Goal: Task Accomplishment & Management: Complete application form

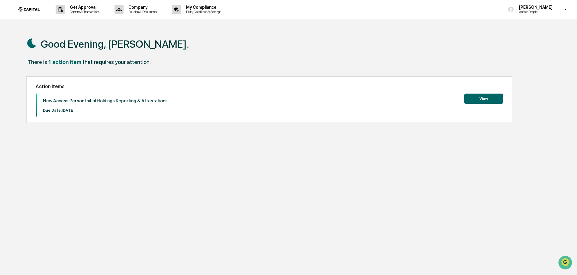
click at [489, 101] on button "View" at bounding box center [483, 99] width 39 height 10
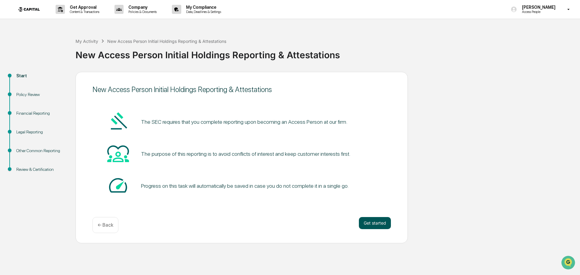
click at [373, 220] on button "Get started" at bounding box center [375, 223] width 32 height 12
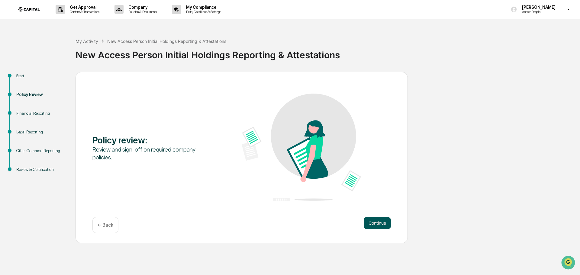
click at [370, 220] on button "Continue" at bounding box center [377, 223] width 27 height 12
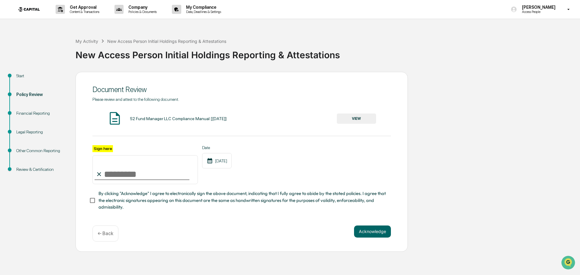
click at [116, 172] on input "Sign here" at bounding box center [144, 169] width 105 height 29
type input "**********"
click at [370, 233] on button "Acknowledge" at bounding box center [372, 232] width 37 height 12
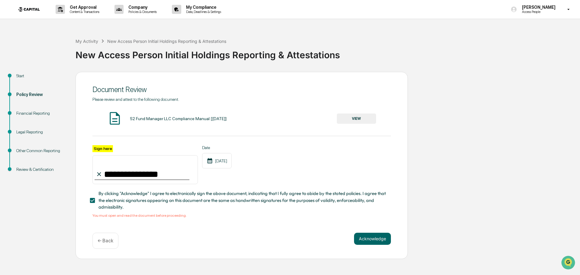
click at [362, 116] on button "VIEW" at bounding box center [356, 119] width 39 height 10
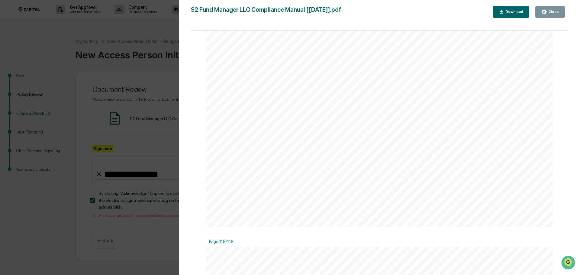
scroll to position [55009, 0]
click at [550, 10] on div "Close" at bounding box center [553, 12] width 12 height 4
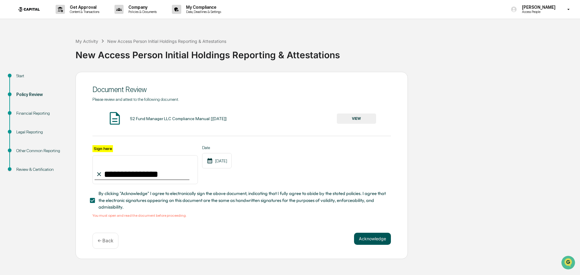
click at [367, 241] on button "Acknowledge" at bounding box center [372, 239] width 37 height 12
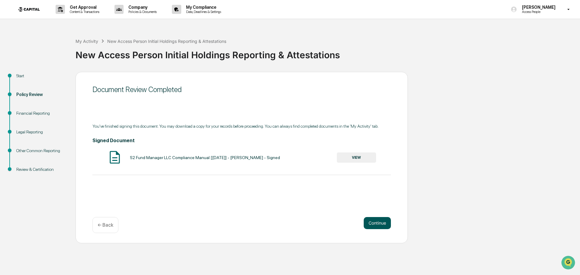
click at [377, 222] on button "Continue" at bounding box center [377, 223] width 27 height 12
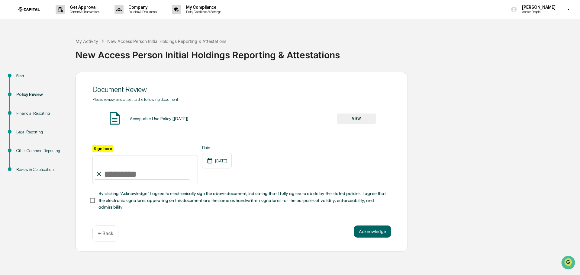
click at [104, 173] on input "Sign here" at bounding box center [144, 169] width 105 height 29
type input "**********"
click at [350, 117] on button "VIEW" at bounding box center [356, 119] width 39 height 10
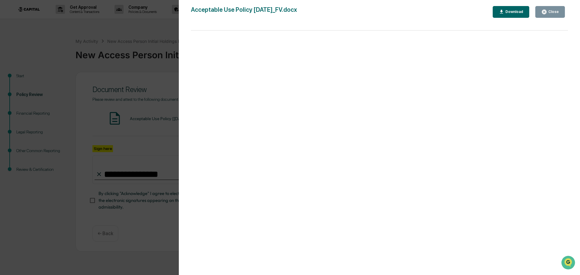
click at [542, 10] on button "Close" at bounding box center [550, 12] width 30 height 12
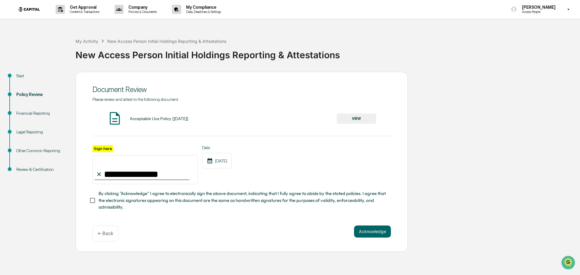
click at [128, 202] on span "By clicking "Acknowledge" I agree to electronically sign the above document, in…" at bounding box center [241, 200] width 287 height 20
click at [364, 238] on button "Acknowledge" at bounding box center [372, 232] width 37 height 12
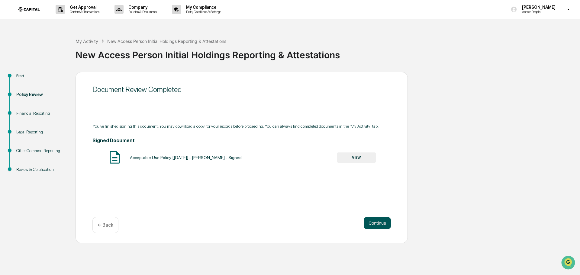
click at [378, 220] on button "Continue" at bounding box center [377, 223] width 27 height 12
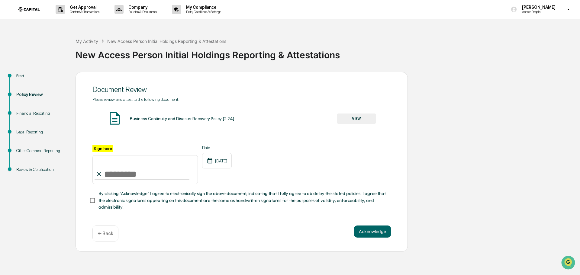
click at [128, 171] on input "Sign here" at bounding box center [144, 169] width 105 height 29
type input "**********"
click at [123, 198] on span "By clicking "Acknowledge" I agree to electronically sign the above document, in…" at bounding box center [241, 200] width 287 height 20
click at [347, 125] on div "Business Continuity and Disaster Recovery Policy [2.24] VIEW" at bounding box center [241, 119] width 298 height 16
click at [350, 117] on button "VIEW" at bounding box center [356, 119] width 39 height 10
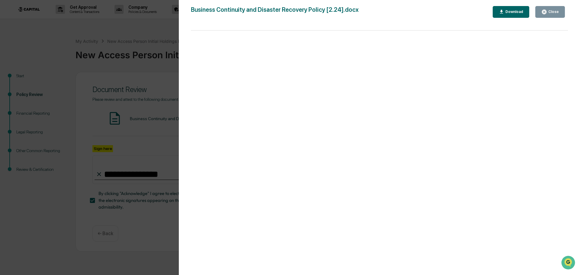
drag, startPoint x: 543, startPoint y: 15, endPoint x: 537, endPoint y: 18, distance: 5.8
click at [542, 15] on button "Close" at bounding box center [550, 12] width 30 height 12
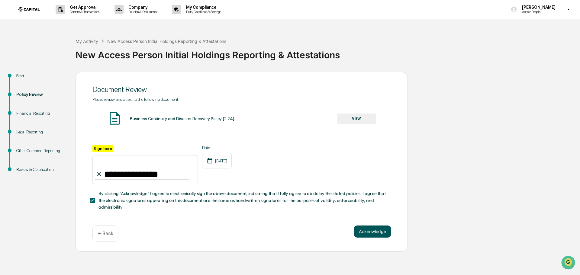
click at [369, 234] on button "Acknowledge" at bounding box center [372, 232] width 37 height 12
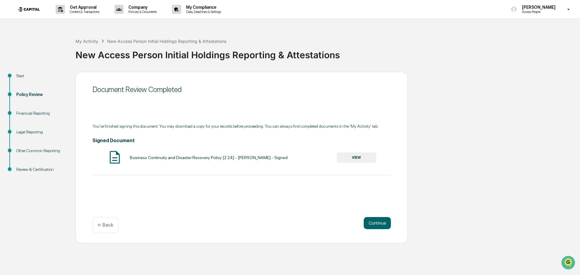
click at [352, 160] on button "VIEW" at bounding box center [356, 157] width 39 height 10
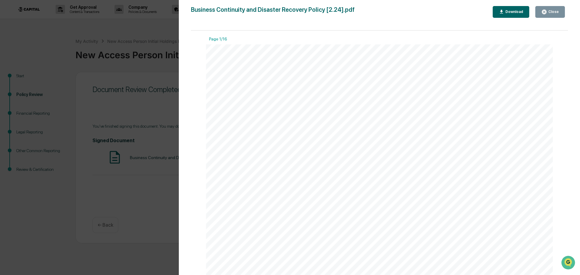
click at [552, 10] on div "Close" at bounding box center [553, 12] width 12 height 4
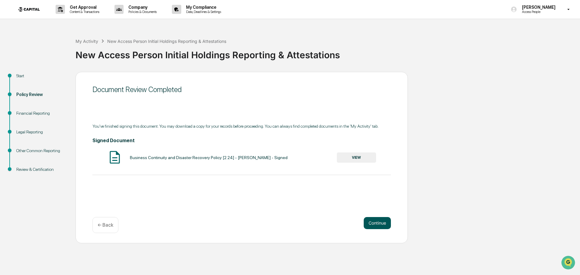
click at [380, 223] on button "Continue" at bounding box center [377, 223] width 27 height 12
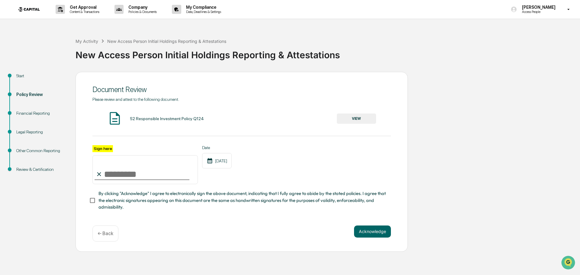
click at [131, 173] on input "Sign here" at bounding box center [144, 169] width 105 height 29
click at [349, 113] on div "S2 Responsible Investment Policy Q124 VIEW" at bounding box center [241, 119] width 298 height 16
click at [350, 117] on button "VIEW" at bounding box center [356, 119] width 39 height 10
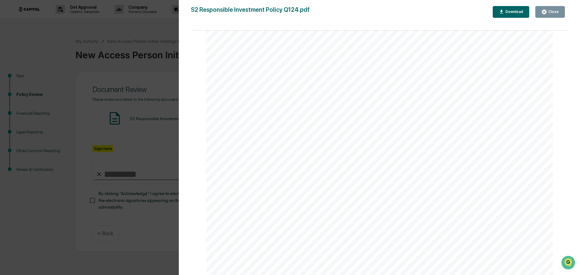
scroll to position [1090, 0]
click at [548, 17] on button "Close" at bounding box center [550, 12] width 30 height 12
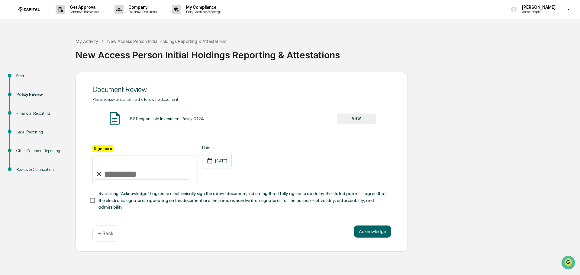
click at [119, 174] on input "Sign here" at bounding box center [144, 169] width 105 height 29
type input "**********"
click at [358, 231] on button "Acknowledge" at bounding box center [372, 232] width 37 height 12
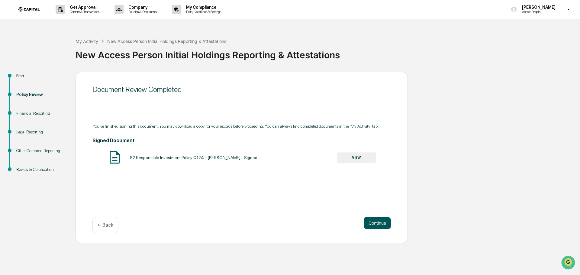
click at [375, 219] on button "Continue" at bounding box center [377, 223] width 27 height 12
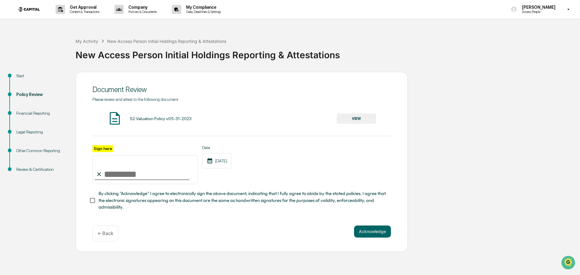
click at [351, 114] on button "VIEW" at bounding box center [356, 119] width 39 height 10
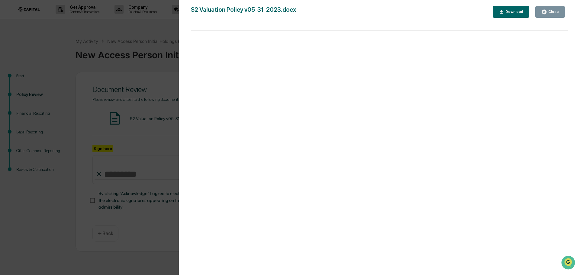
click at [545, 14] on icon "button" at bounding box center [544, 12] width 6 height 6
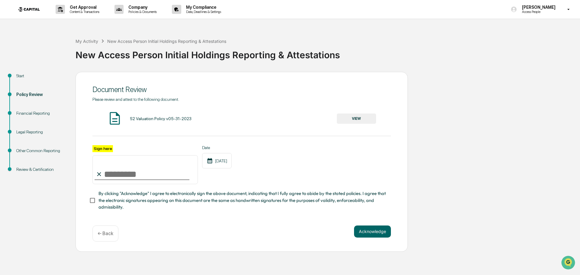
click at [162, 173] on input "Sign here" at bounding box center [144, 169] width 105 height 29
type input "**********"
drag, startPoint x: 103, startPoint y: 200, endPoint x: 172, endPoint y: 230, distance: 74.7
click at [103, 201] on span "By clicking "Acknowledge" I agree to electronically sign the above document, in…" at bounding box center [241, 200] width 287 height 20
click at [363, 235] on button "Acknowledge" at bounding box center [372, 232] width 37 height 12
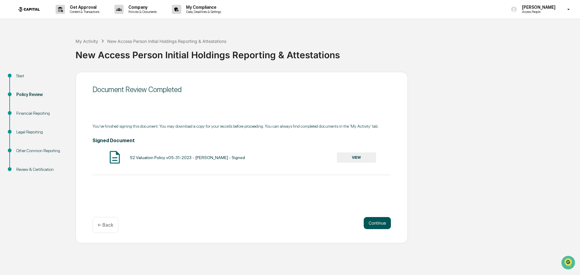
click at [379, 226] on button "Continue" at bounding box center [377, 223] width 27 height 12
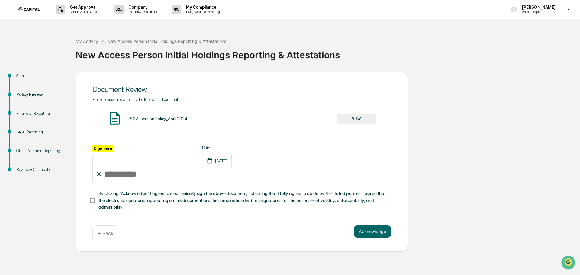
click at [168, 170] on input "Sign here" at bounding box center [144, 169] width 105 height 29
type input "**********"
click at [352, 118] on button "VIEW" at bounding box center [356, 119] width 39 height 10
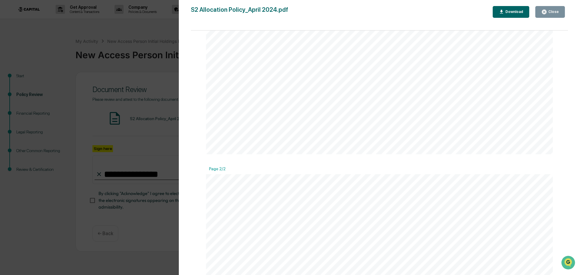
scroll to position [686, 0]
drag, startPoint x: 546, startPoint y: 9, endPoint x: 523, endPoint y: 30, distance: 30.1
click at [545, 10] on icon "button" at bounding box center [544, 12] width 6 height 6
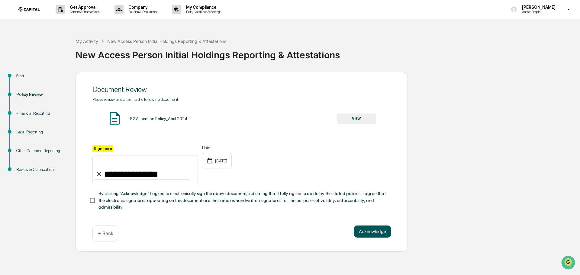
click at [380, 233] on button "Acknowledge" at bounding box center [372, 232] width 37 height 12
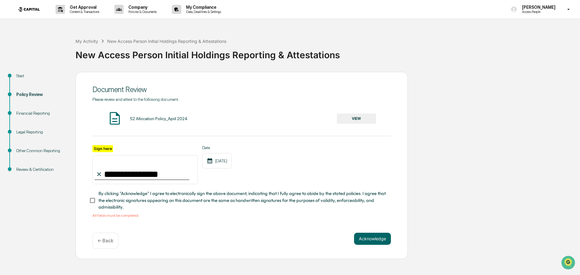
click at [115, 196] on span "By clicking "Acknowledge" I agree to electronically sign the above document, in…" at bounding box center [241, 200] width 287 height 20
click at [372, 239] on button "Acknowledge" at bounding box center [372, 239] width 37 height 12
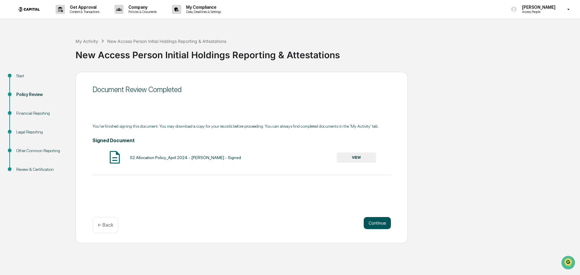
click at [383, 222] on button "Continue" at bounding box center [377, 223] width 27 height 12
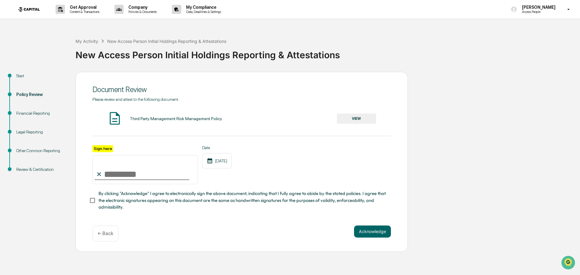
click at [122, 175] on input "Sign here" at bounding box center [144, 169] width 105 height 29
type input "**********"
click at [109, 200] on span "By clicking "Acknowledge" I agree to electronically sign the above document, in…" at bounding box center [241, 200] width 287 height 20
click at [361, 233] on button "Acknowledge" at bounding box center [372, 232] width 37 height 12
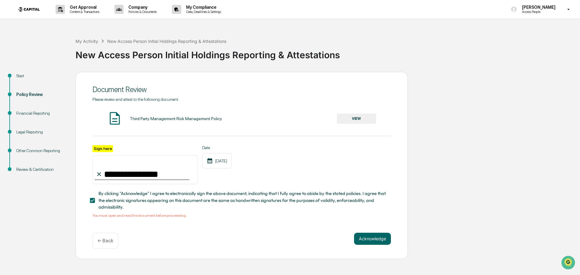
click at [353, 118] on button "VIEW" at bounding box center [356, 119] width 39 height 10
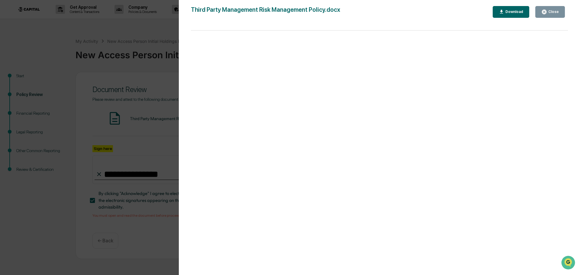
click at [560, 7] on button "Close" at bounding box center [550, 12] width 30 height 12
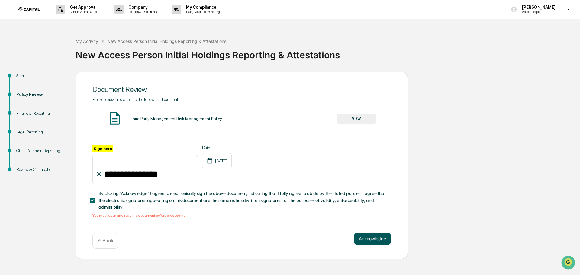
click at [379, 243] on button "Acknowledge" at bounding box center [372, 239] width 37 height 12
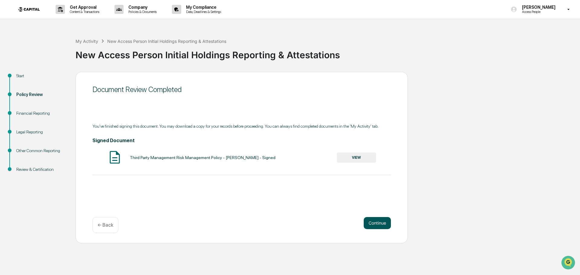
click at [382, 221] on button "Continue" at bounding box center [377, 223] width 27 height 12
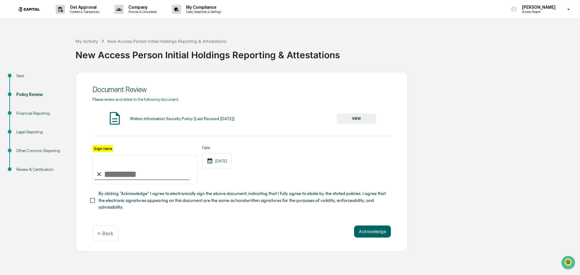
click at [170, 188] on div "Sign here Date [DATE] By clicking "Acknowledge" I agree to electronically sign …" at bounding box center [241, 178] width 298 height 66
click at [165, 180] on input "Sign here" at bounding box center [144, 169] width 105 height 29
type input "**********"
drag, startPoint x: 294, startPoint y: 199, endPoint x: 192, endPoint y: 209, distance: 102.5
click at [293, 199] on span "By clicking "Acknowledge" I agree to electronically sign the above document, in…" at bounding box center [241, 200] width 287 height 20
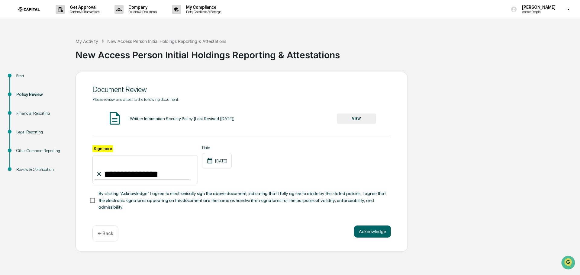
click at [199, 198] on span "By clicking "Acknowledge" I agree to electronically sign the above document, in…" at bounding box center [241, 200] width 287 height 20
click at [363, 119] on button "VIEW" at bounding box center [356, 119] width 39 height 10
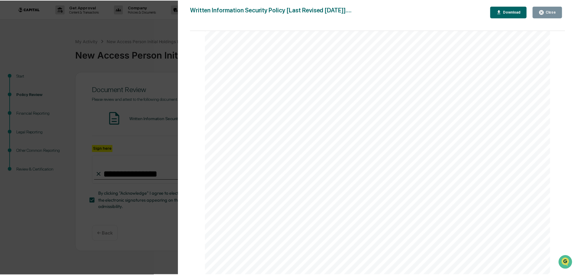
scroll to position [8168, 0]
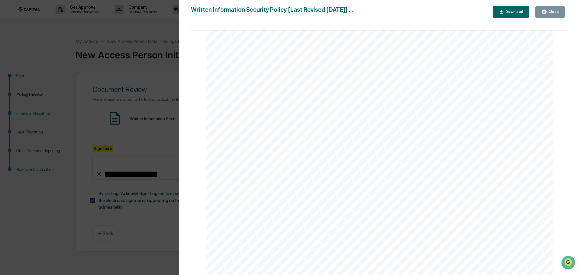
drag, startPoint x: 552, startPoint y: 8, endPoint x: 546, endPoint y: 13, distance: 7.9
click at [552, 8] on button "Close" at bounding box center [550, 12] width 30 height 12
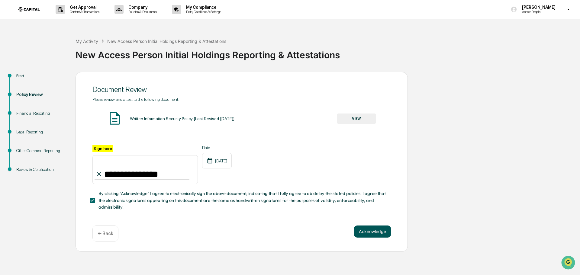
click at [372, 231] on button "Acknowledge" at bounding box center [372, 232] width 37 height 12
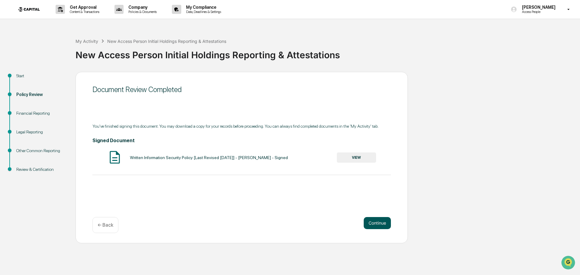
click at [377, 225] on button "Continue" at bounding box center [377, 223] width 27 height 12
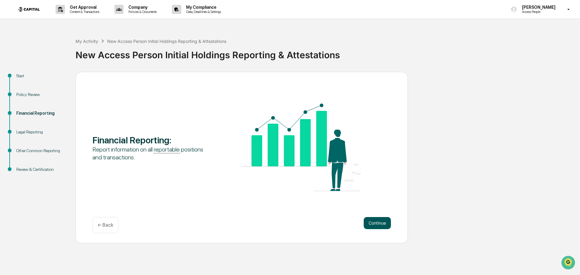
click at [374, 223] on button "Continue" at bounding box center [377, 223] width 27 height 12
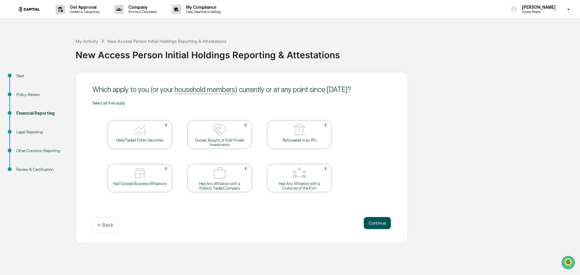
click at [369, 225] on button "Continue" at bounding box center [377, 223] width 27 height 12
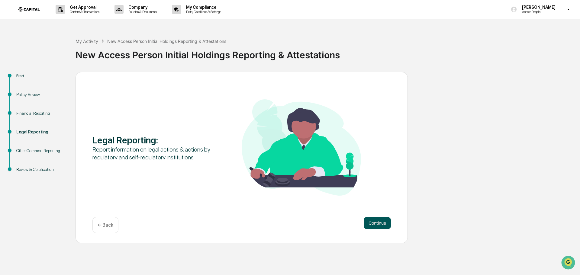
click at [369, 223] on button "Continue" at bounding box center [377, 223] width 27 height 12
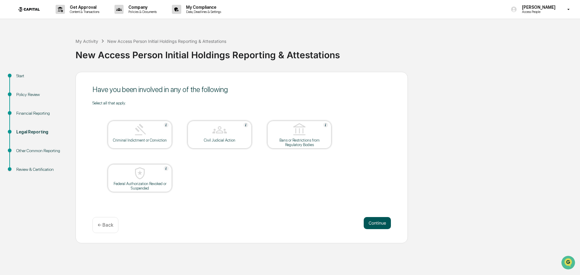
click at [377, 224] on button "Continue" at bounding box center [377, 223] width 27 height 12
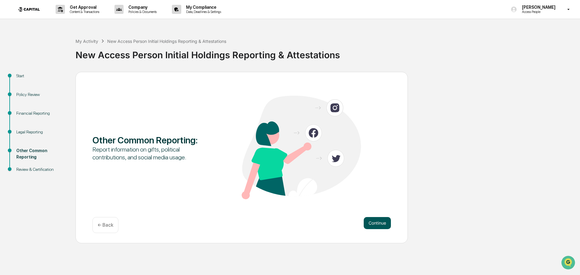
click at [386, 224] on button "Continue" at bounding box center [377, 223] width 27 height 12
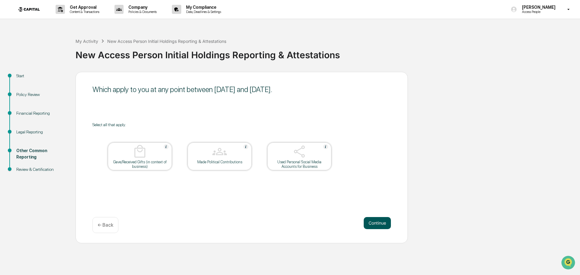
click at [381, 221] on button "Continue" at bounding box center [377, 223] width 27 height 12
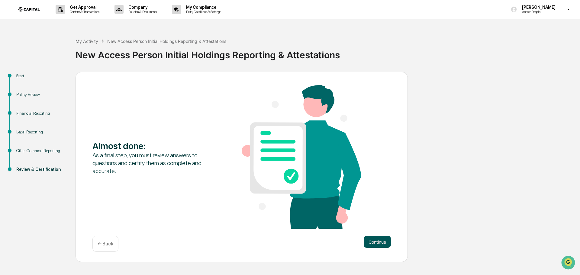
click at [379, 241] on button "Continue" at bounding box center [377, 242] width 27 height 12
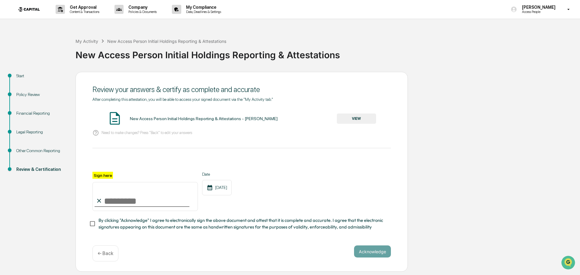
click at [123, 196] on input "Sign here" at bounding box center [144, 196] width 105 height 29
type input "**********"
click at [280, 210] on div "**********" at bounding box center [241, 191] width 298 height 39
click at [120, 225] on span "By clicking "Acknowledge" I agree to electronically sign the above document and…" at bounding box center [241, 224] width 287 height 14
click at [372, 255] on button "Acknowledge" at bounding box center [372, 251] width 37 height 12
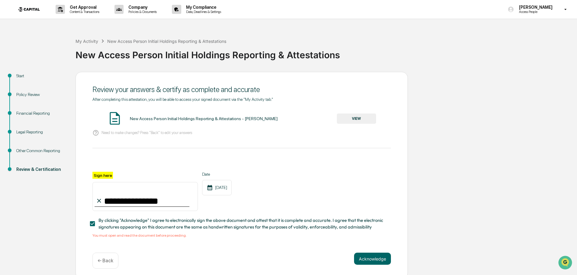
click at [351, 117] on button "VIEW" at bounding box center [356, 119] width 39 height 10
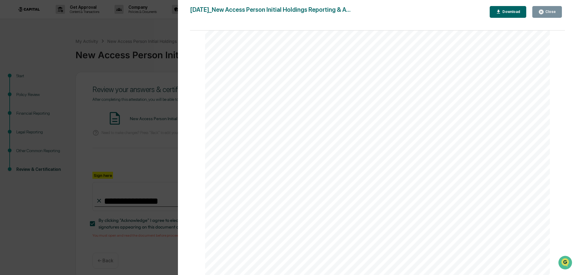
scroll to position [1778, 0]
click at [551, 8] on button "Close" at bounding box center [547, 12] width 30 height 12
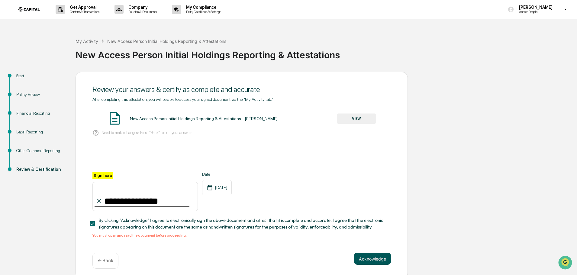
click at [363, 260] on button "Acknowledge" at bounding box center [372, 259] width 37 height 12
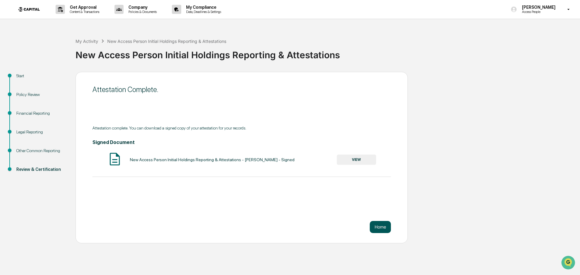
click at [380, 229] on button "Home" at bounding box center [380, 227] width 21 height 12
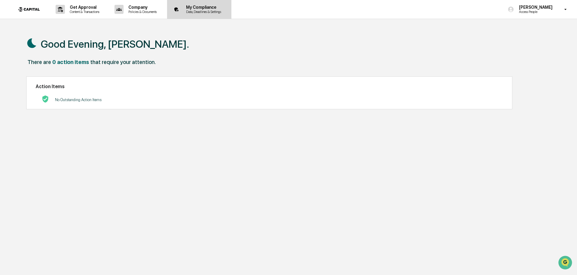
click at [204, 11] on p "Data, Deadlines & Settings" at bounding box center [202, 12] width 43 height 4
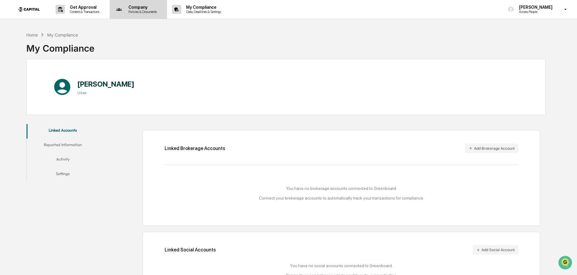
click at [141, 14] on div "Company Policies & Documents" at bounding box center [138, 9] width 52 height 19
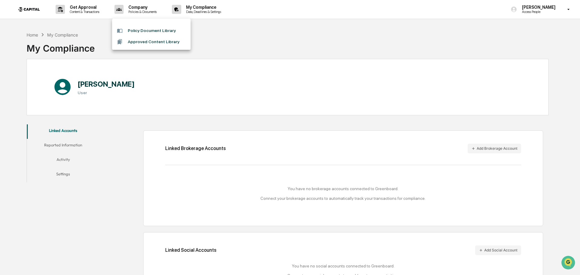
click at [89, 9] on div at bounding box center [290, 137] width 580 height 275
